Goal: Information Seeking & Learning: Compare options

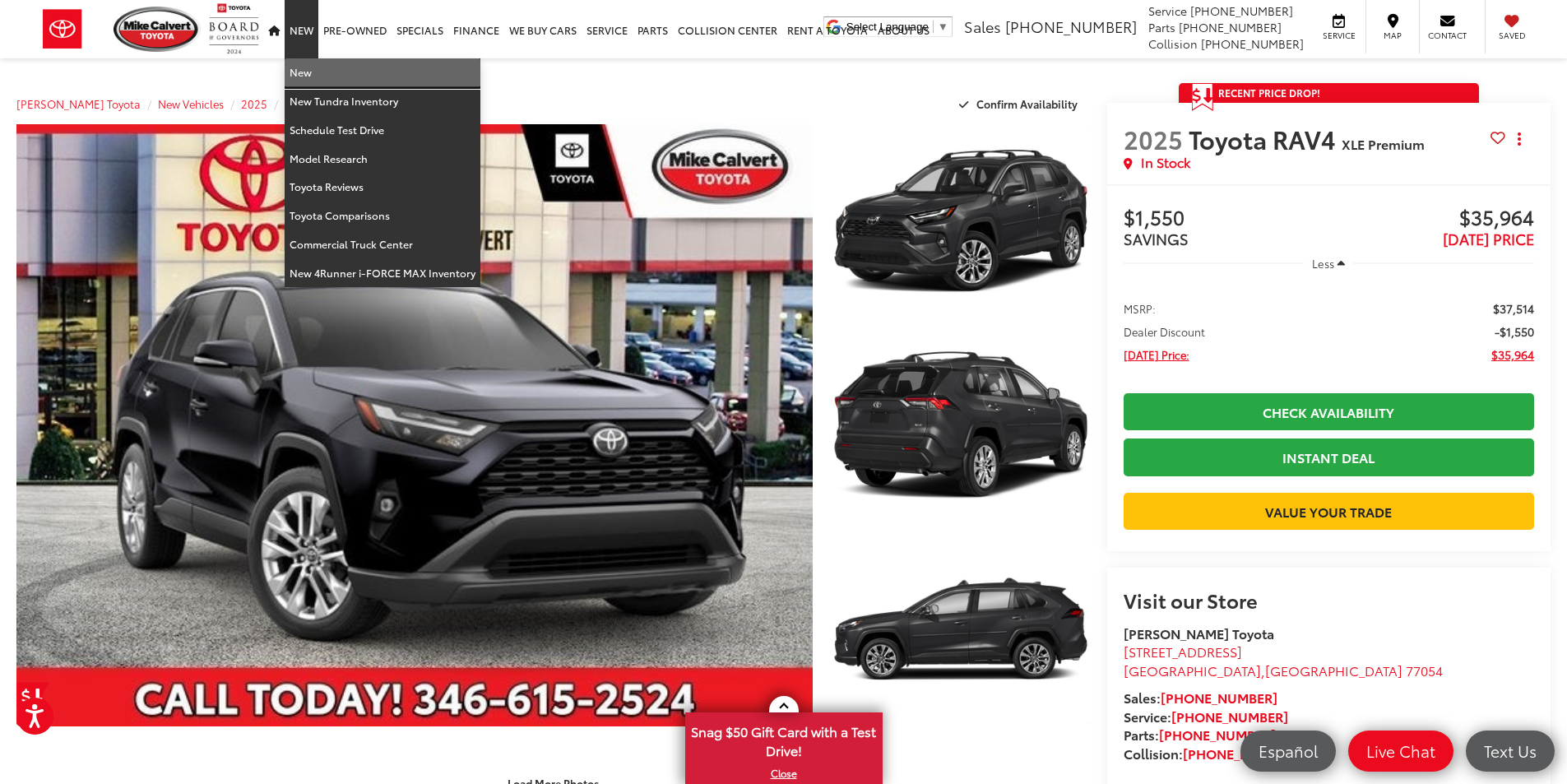
click at [304, 73] on link "New" at bounding box center [382, 72] width 196 height 29
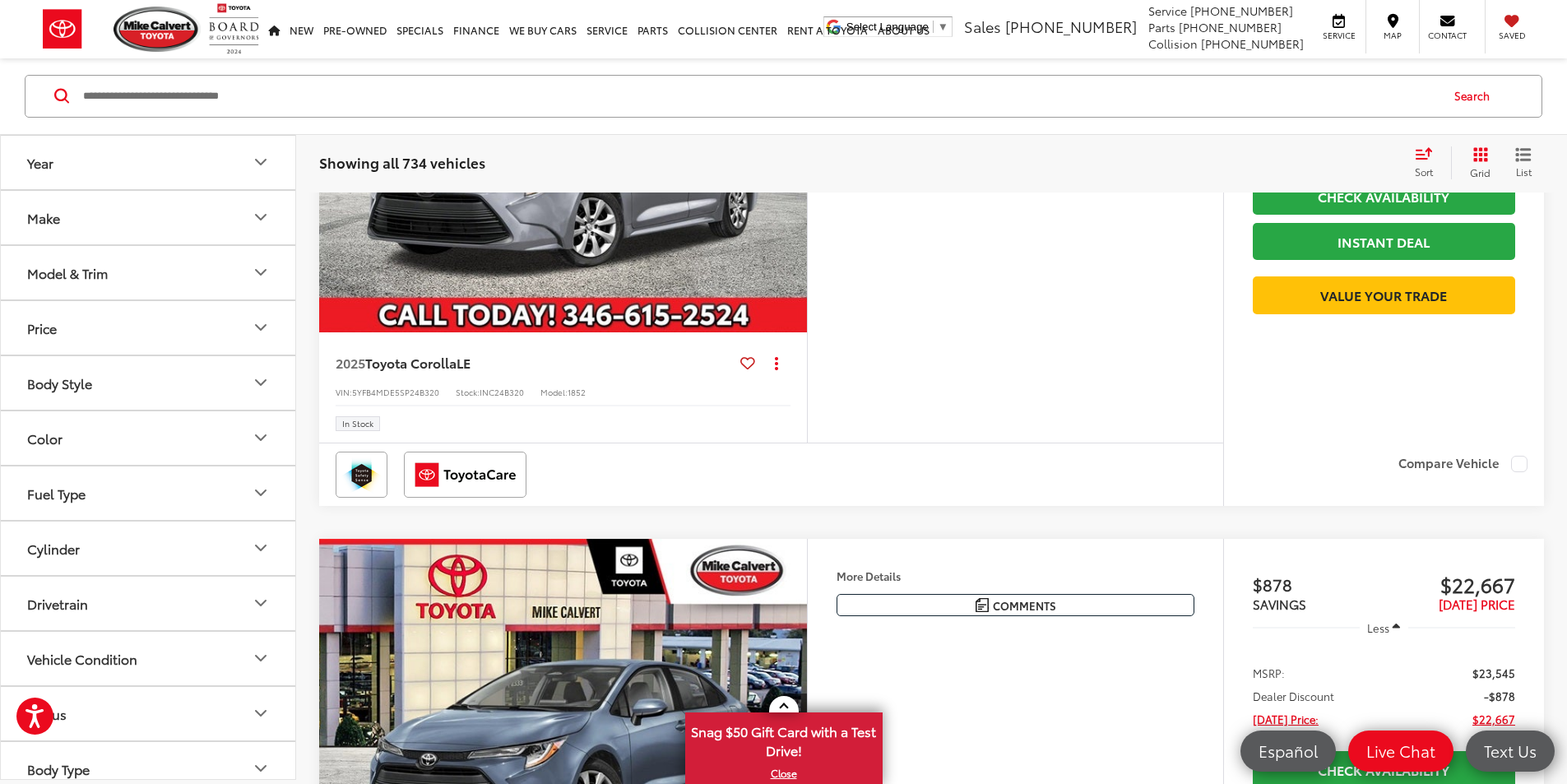
click at [87, 269] on div "Model & Trim" at bounding box center [67, 273] width 80 height 16
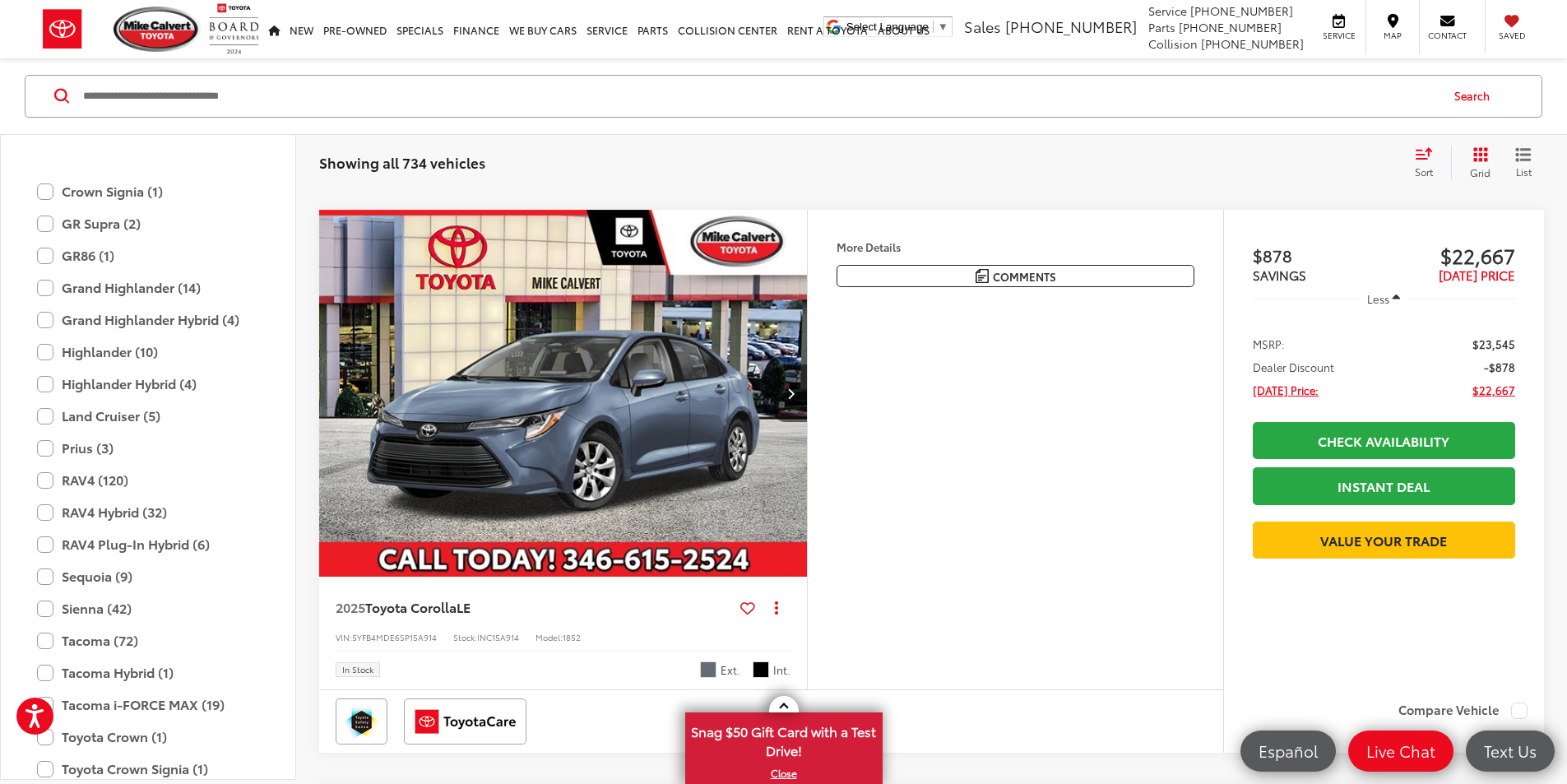
scroll to position [566, 0]
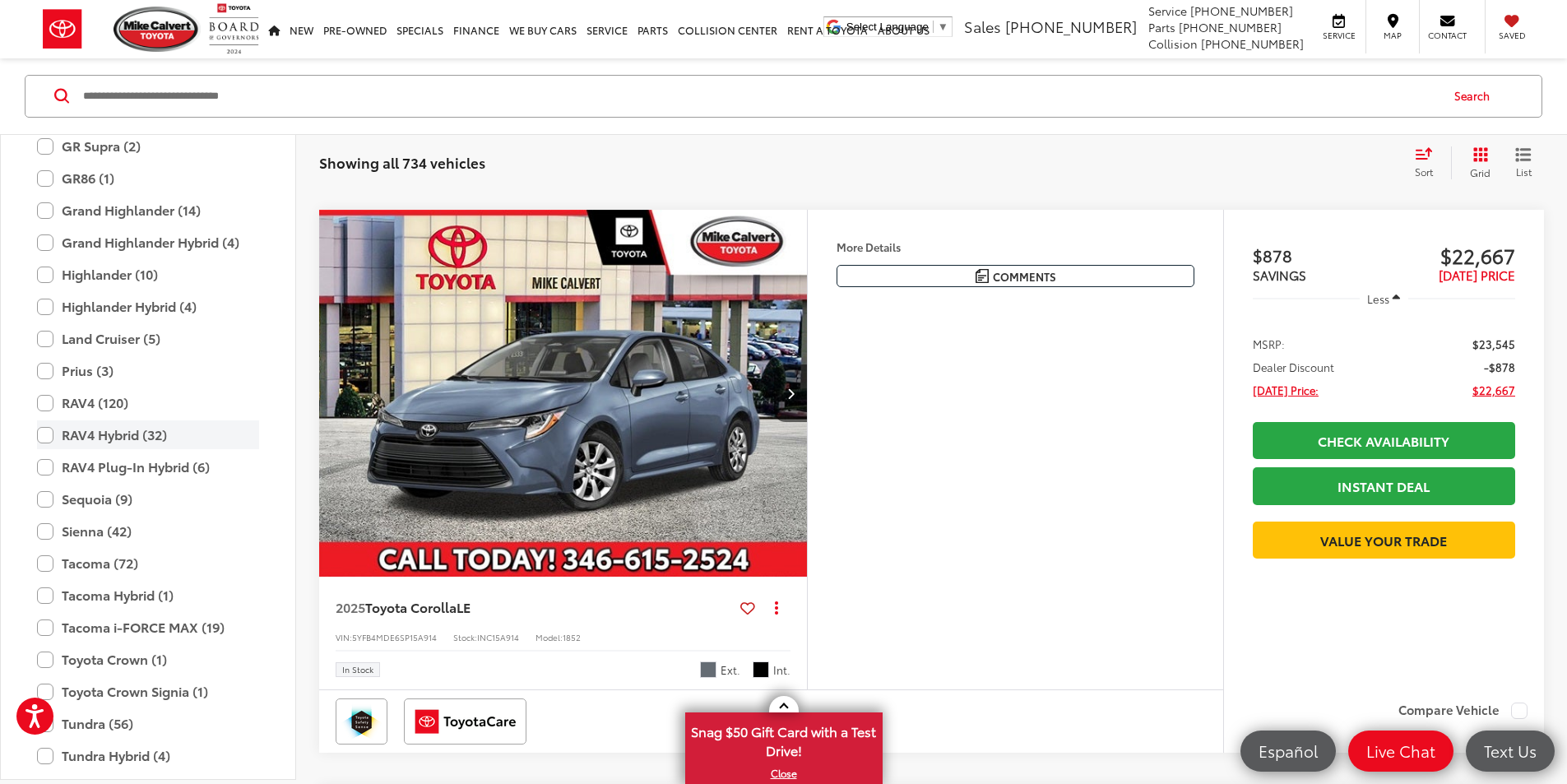
click at [42, 435] on label "RAV4 Hybrid (32)" at bounding box center [148, 435] width 222 height 29
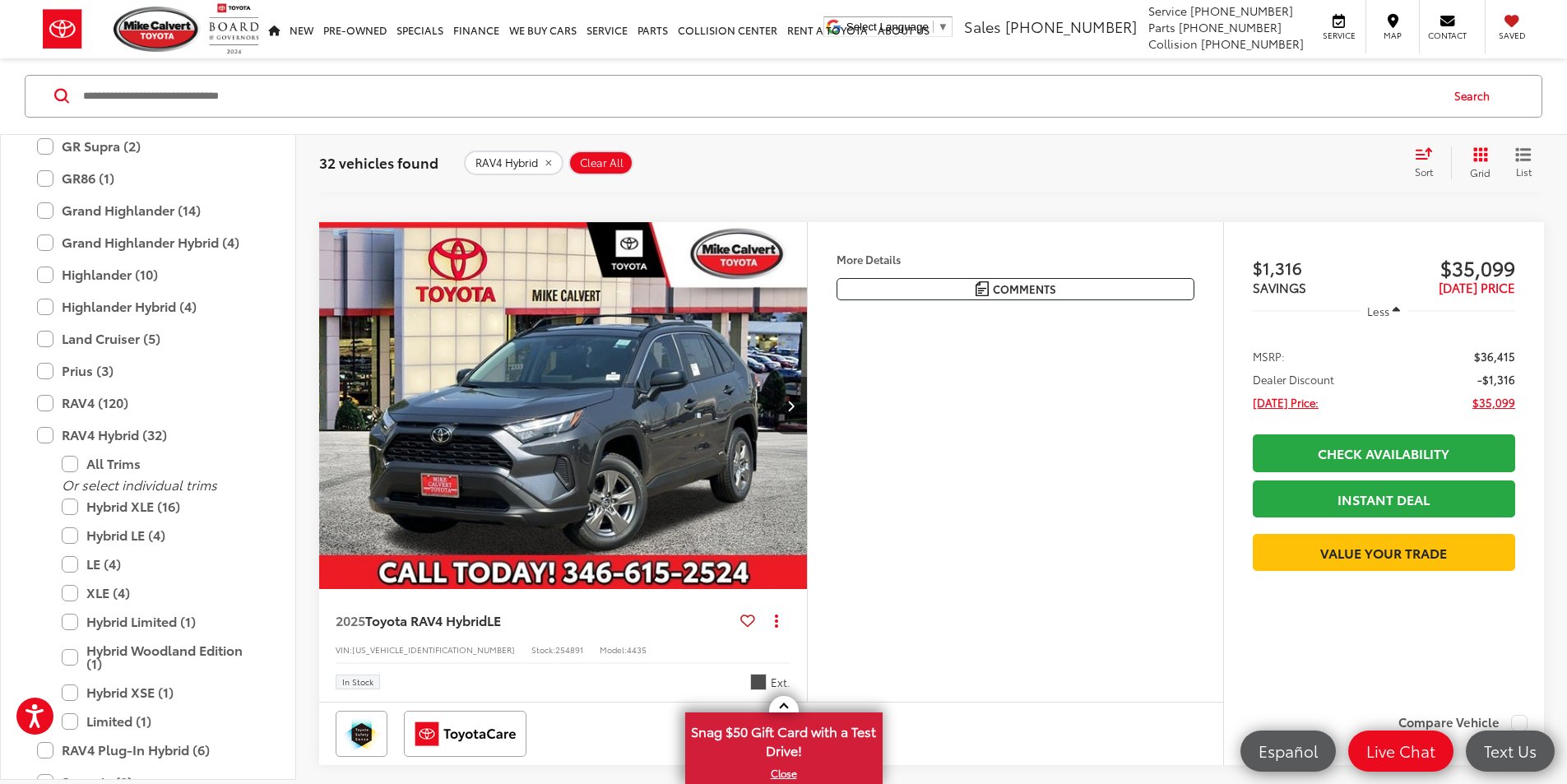
scroll to position [839, 0]
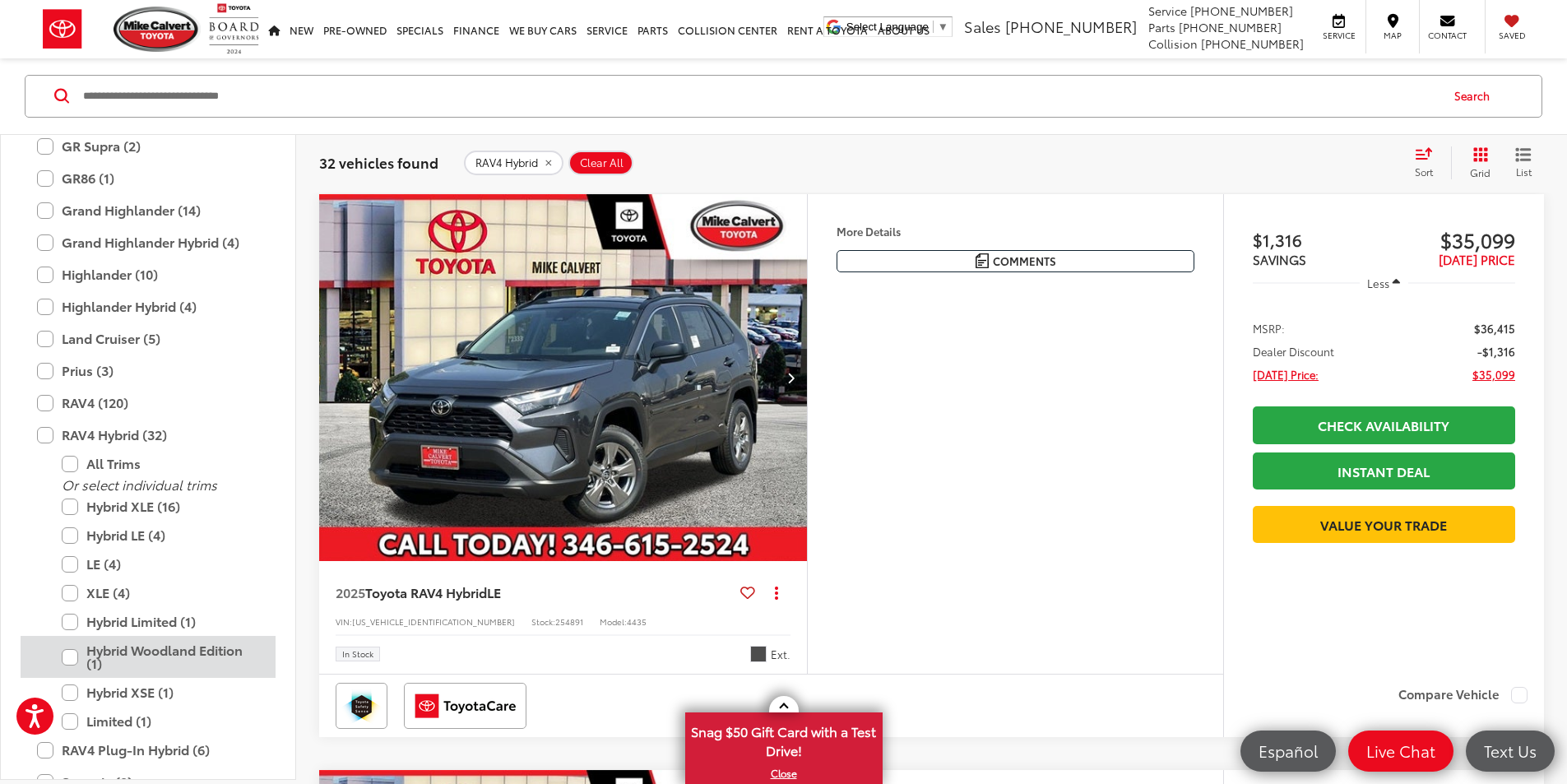
click at [68, 653] on label "Hybrid Woodland Edition (1)" at bounding box center [160, 657] width 197 height 42
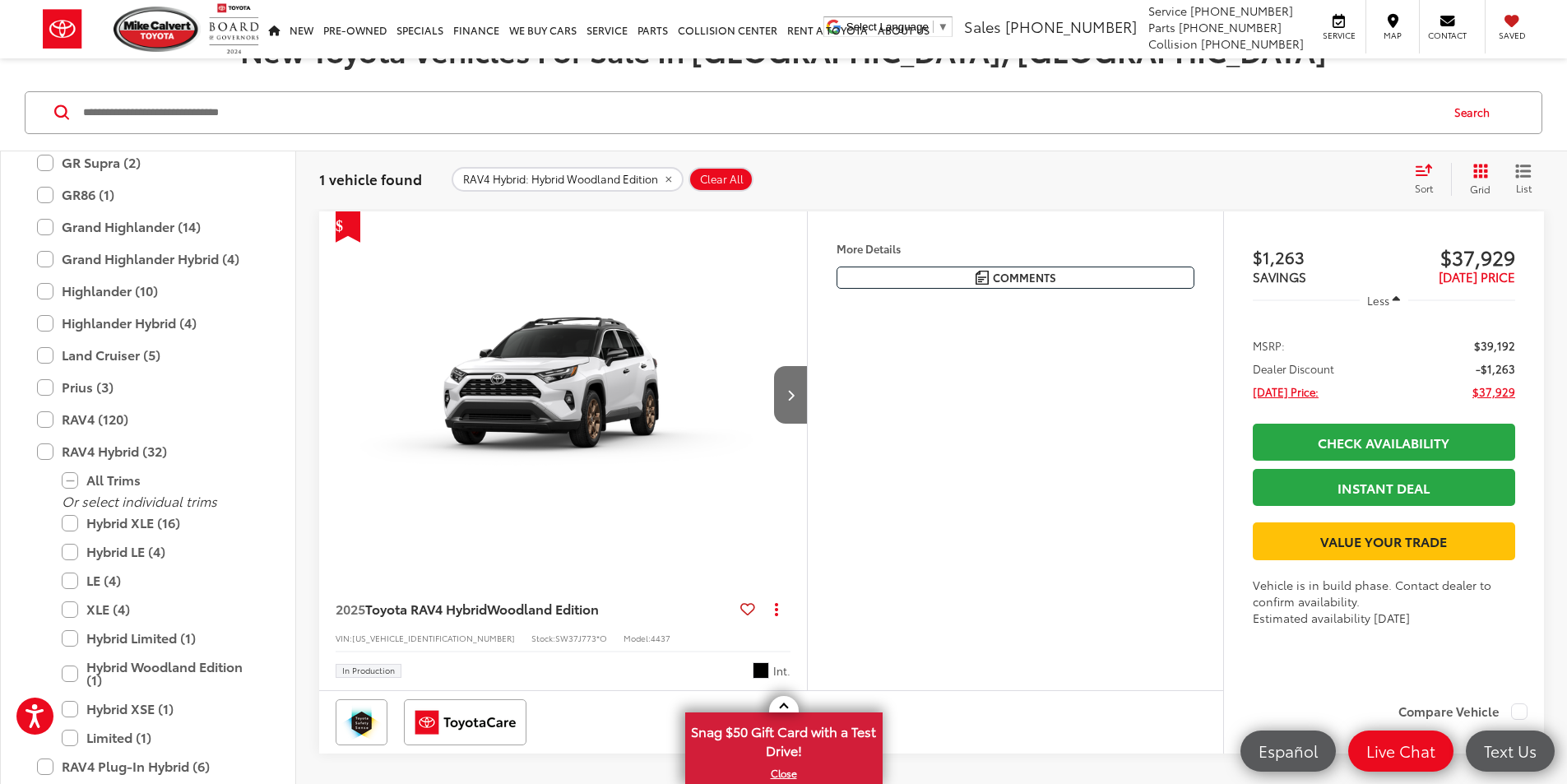
scroll to position [329, 0]
